Goal: Task Accomplishment & Management: Complete application form

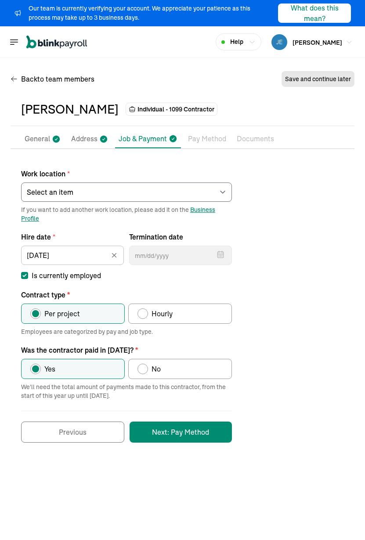
select select "[STREET_ADDRESS]"
click at [187, 47] on div "Open main menu Help [PERSON_NAME] Lithe Moving Services & Logistics" at bounding box center [182, 42] width 365 height 32
drag, startPoint x: 175, startPoint y: 45, endPoint x: 200, endPoint y: 3, distance: 48.8
click at [175, 45] on div "Open main menu Help [PERSON_NAME] Lithe Moving Services & Logistics" at bounding box center [182, 42] width 365 height 32
click at [190, 49] on div "Open main menu Help [PERSON_NAME] Lithe Moving Services & Logistics" at bounding box center [182, 42] width 365 height 32
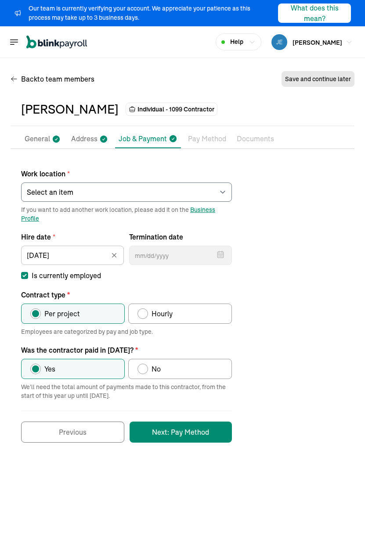
click at [176, 76] on div "Back to team members Save and continue later" at bounding box center [182, 80] width 343 height 25
click at [269, 335] on div "Work location * Select an item [PERSON_NAME] Costco RXO hub Works from home If …" at bounding box center [182, 301] width 343 height 283
click at [99, 221] on span "If you want to add another work location, please add it on the Business Profile" at bounding box center [126, 214] width 211 height 18
click at [156, 472] on main "Back to team members Save and continue later [PERSON_NAME] Individual - 1099 Co…" at bounding box center [182, 299] width 365 height 482
click at [164, 429] on button "Next: Pay Method" at bounding box center [180, 432] width 102 height 21
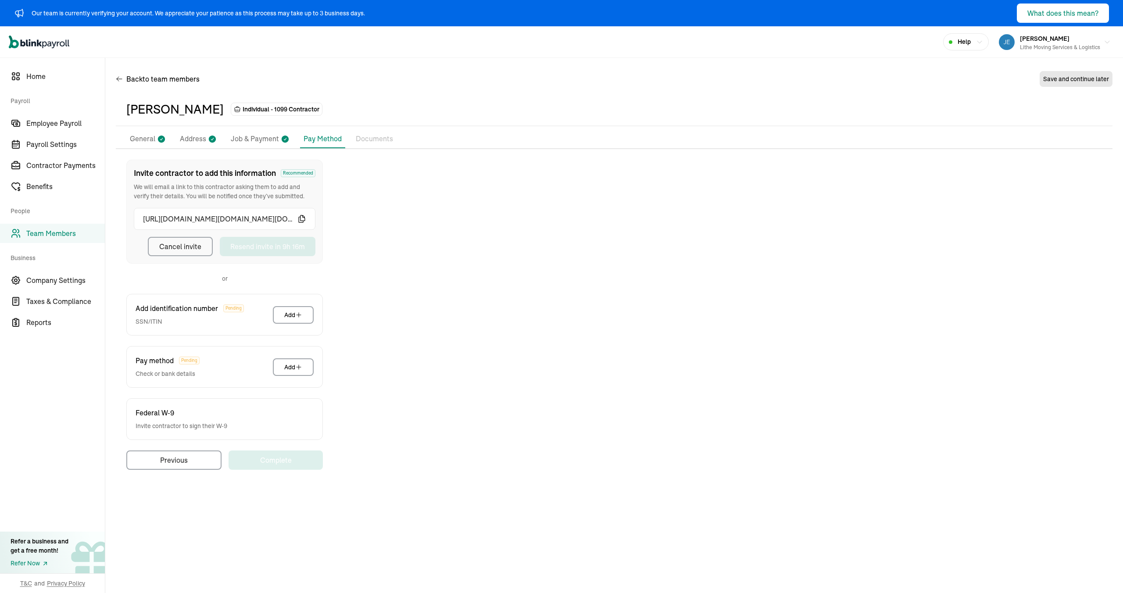
click at [364, 232] on div "Invite contractor to add this information Recommended We will email a link to t…" at bounding box center [614, 315] width 997 height 310
click at [364, 90] on div "Back to team members Save and continue later" at bounding box center [614, 80] width 997 height 25
